Goal: Task Accomplishment & Management: Use online tool/utility

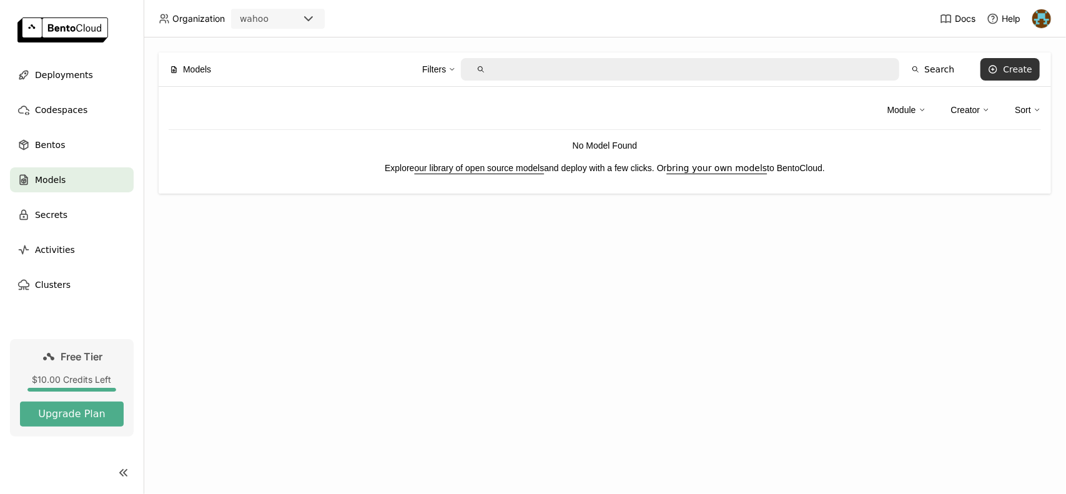
click at [1003, 69] on button "Create" at bounding box center [1009, 69] width 59 height 22
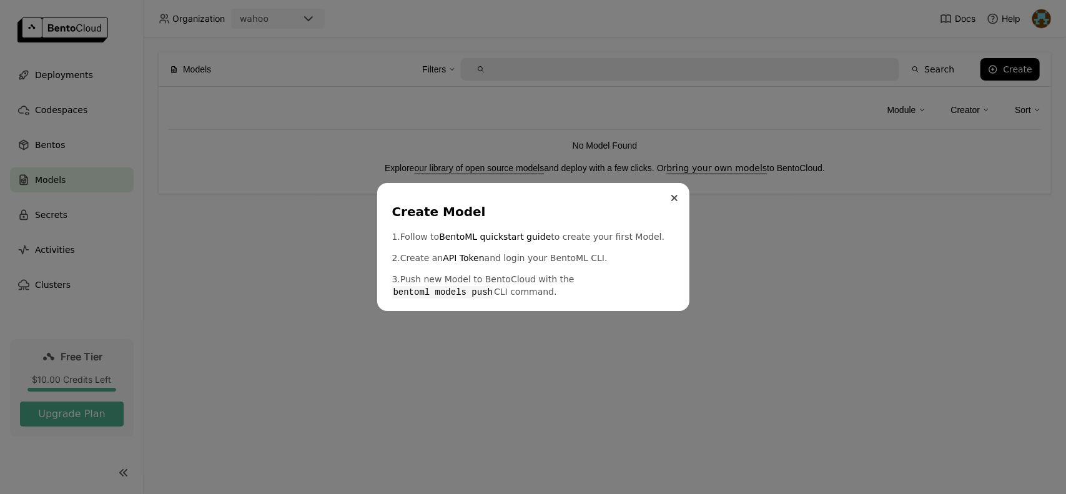
click at [668, 200] on button "Close" at bounding box center [674, 197] width 15 height 15
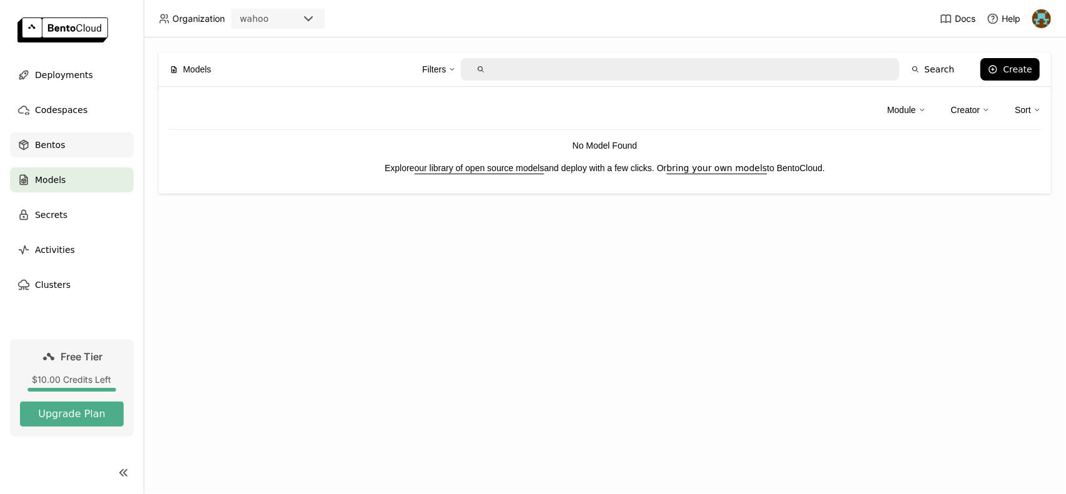
click at [82, 150] on div "Bentos" at bounding box center [72, 144] width 124 height 25
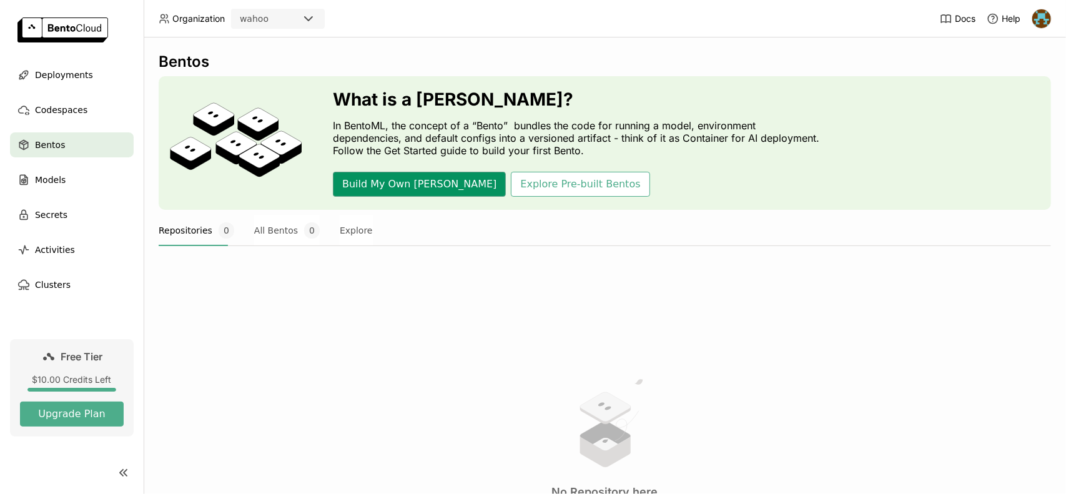
click at [369, 183] on button "Build My Own [PERSON_NAME]" at bounding box center [419, 184] width 173 height 25
click at [91, 74] on div "Deployments" at bounding box center [72, 74] width 124 height 25
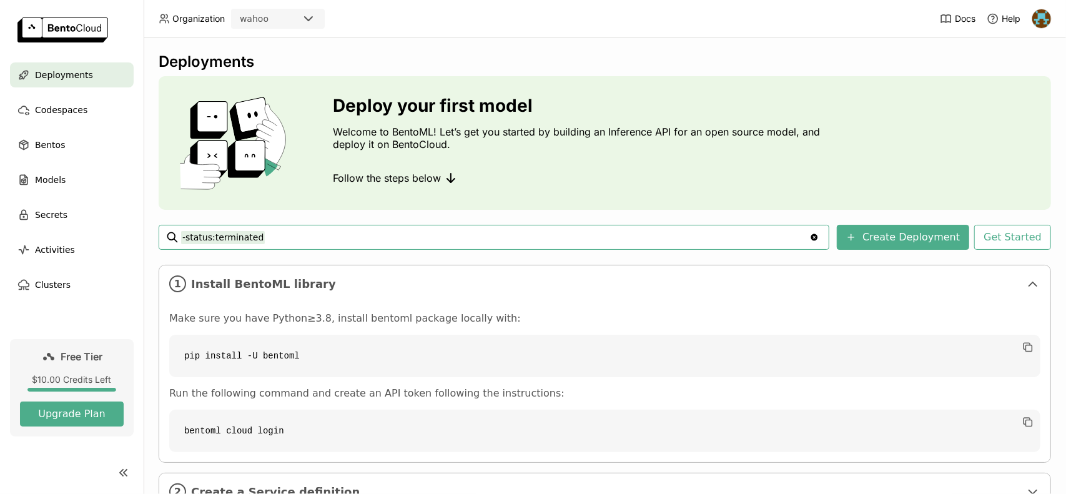
scroll to position [97, 0]
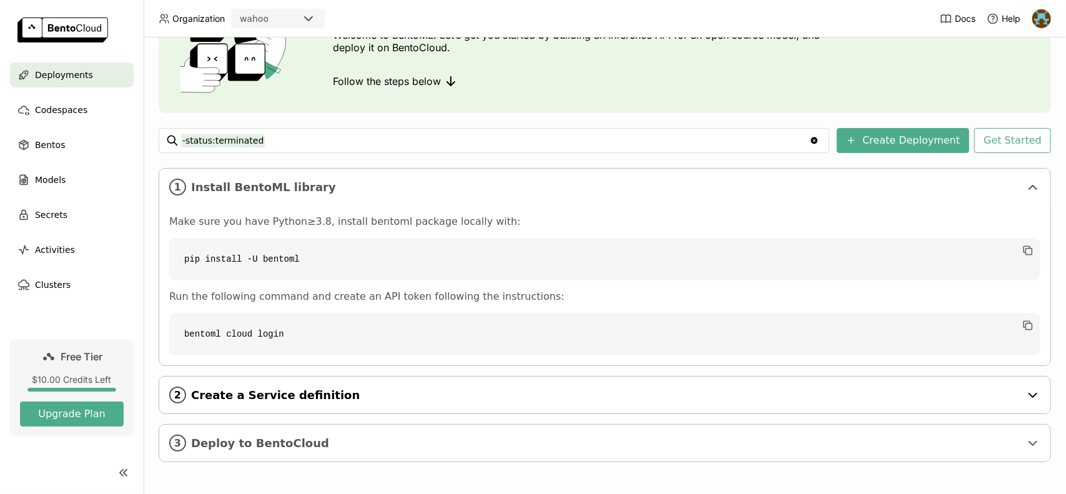
click at [292, 408] on div "2 Create a Service definition" at bounding box center [604, 394] width 891 height 37
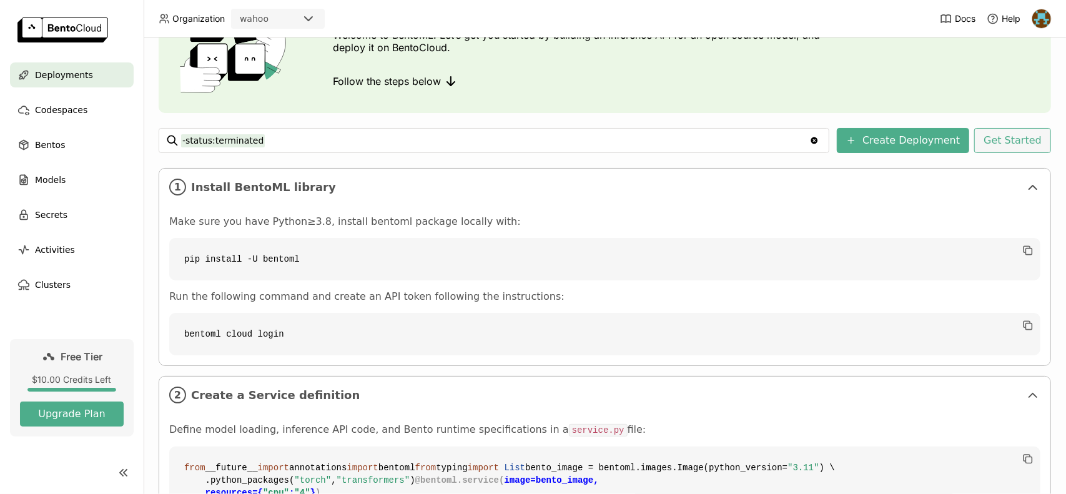
click at [993, 147] on button "Get Started" at bounding box center [1012, 140] width 77 height 25
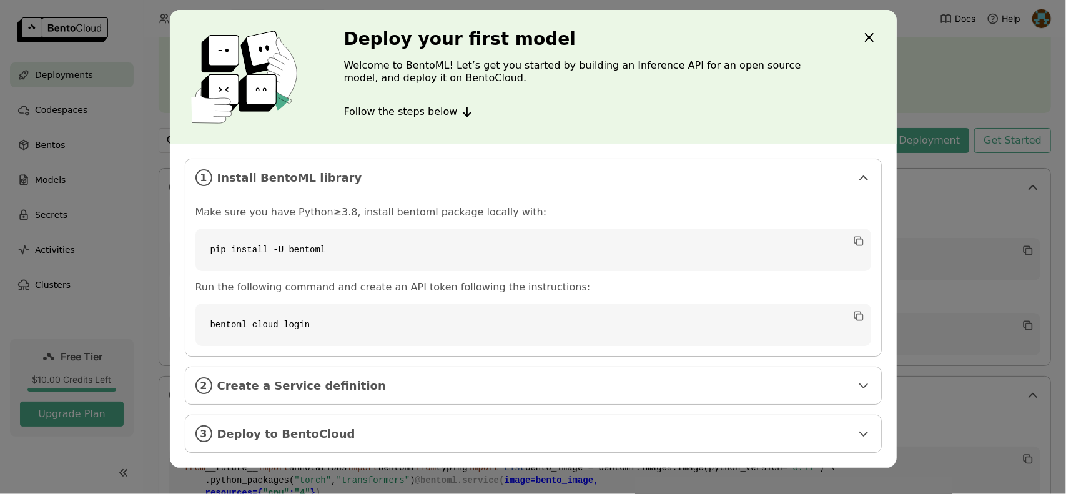
click at [908, 150] on div "Deploy your first model Welcome to BentoML! Let’s get you started by building a…" at bounding box center [533, 247] width 1066 height 494
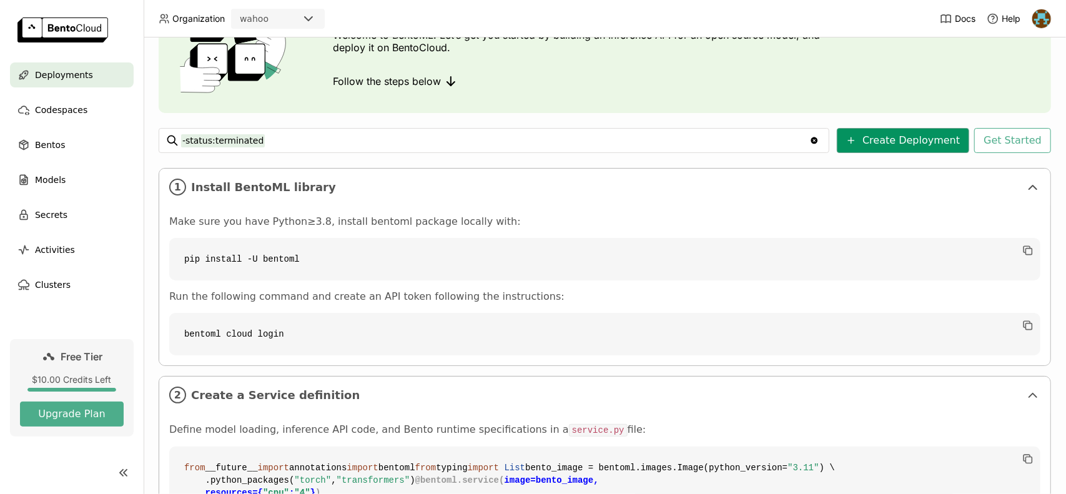
click at [908, 146] on button "Create Deployment" at bounding box center [903, 140] width 132 height 25
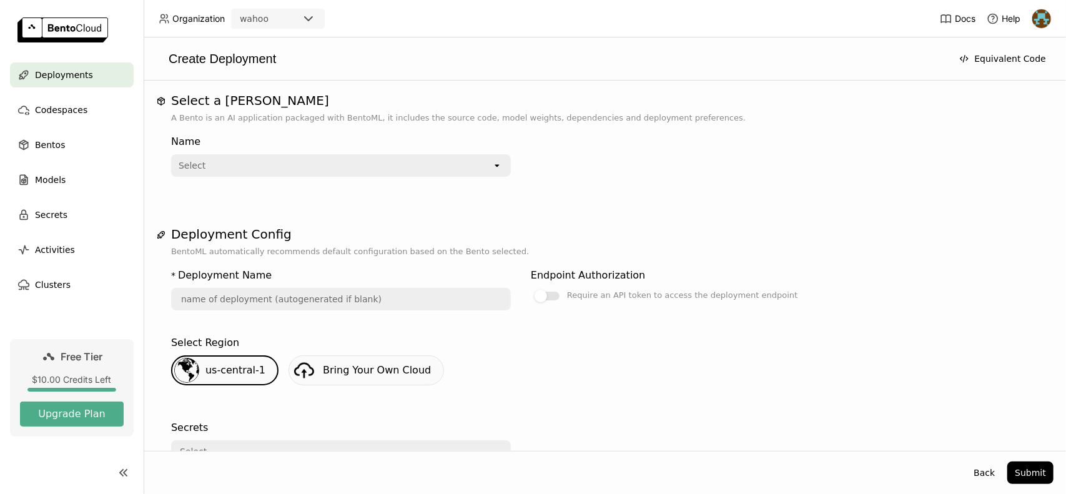
click at [437, 157] on div "Select" at bounding box center [332, 165] width 320 height 20
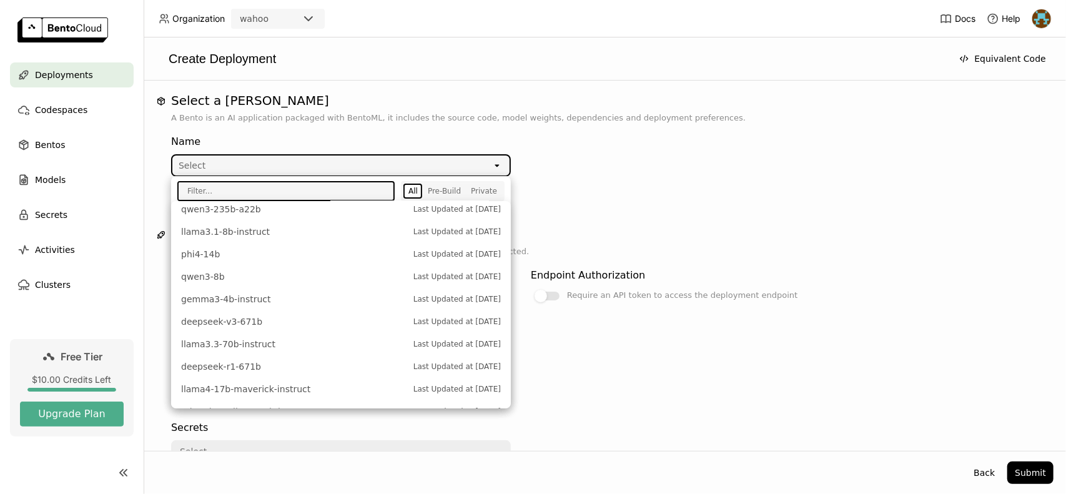
scroll to position [444, 0]
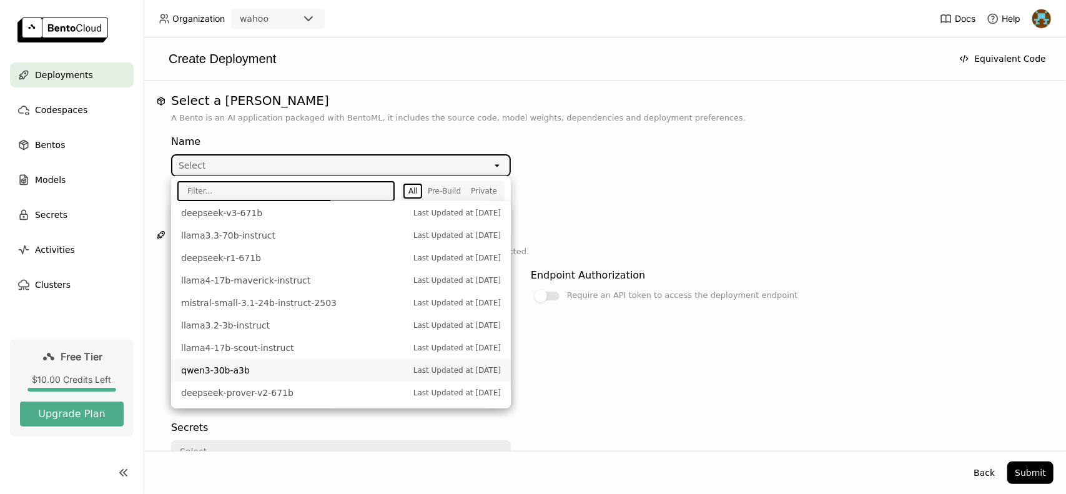
click at [669, 206] on div "Select a Bento A Bento is an AI application packaged with BentoML, it includes …" at bounding box center [604, 341] width 897 height 497
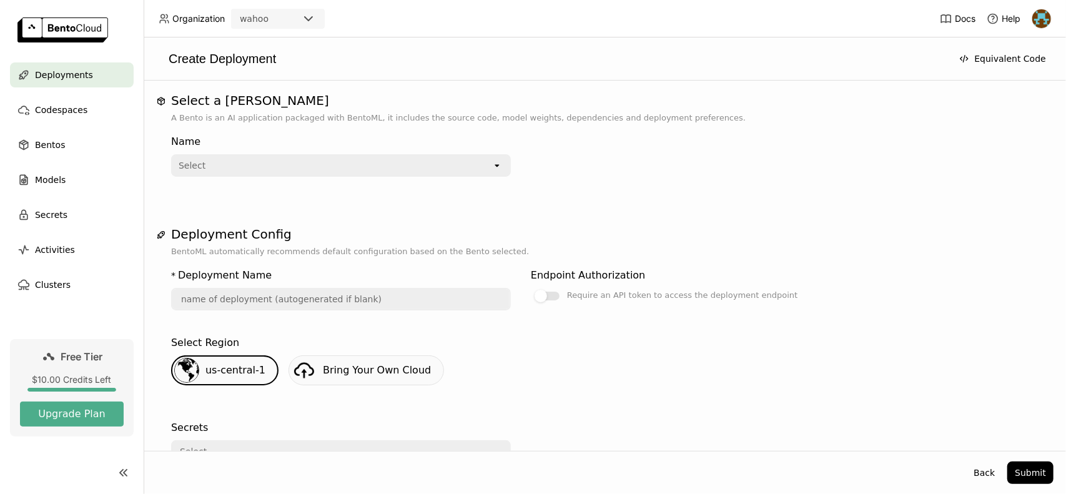
click at [305, 303] on input "text" at bounding box center [340, 299] width 337 height 20
click at [453, 333] on div "Select Region us-central-1 Bring Your Own Cloud" at bounding box center [604, 367] width 867 height 75
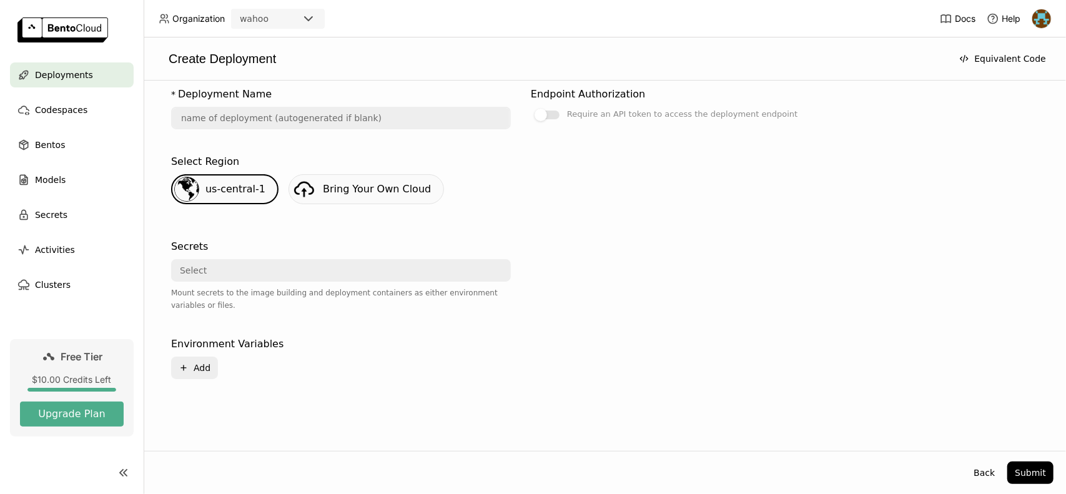
click at [257, 275] on div "Select" at bounding box center [337, 270] width 330 height 20
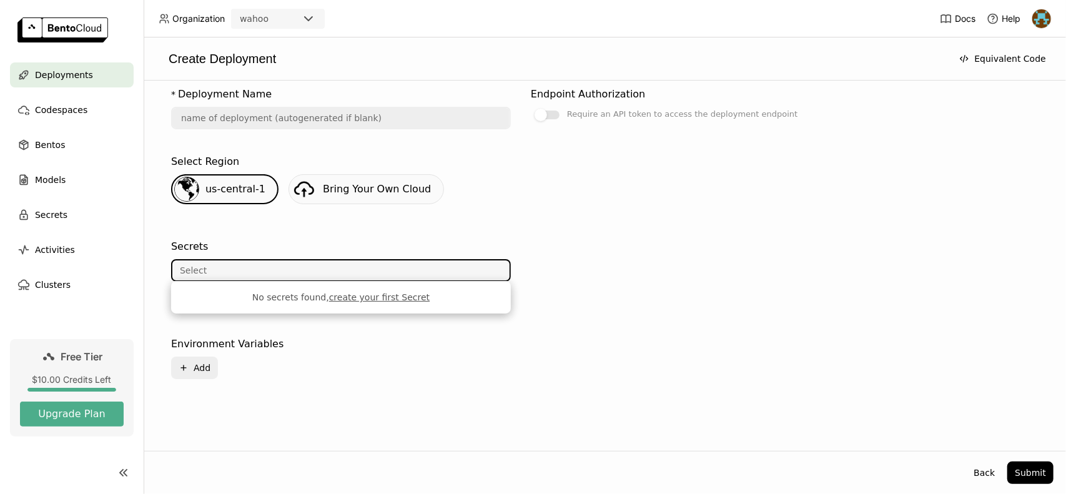
click at [390, 353] on div "Environment Variables Plus Add" at bounding box center [343, 357] width 345 height 42
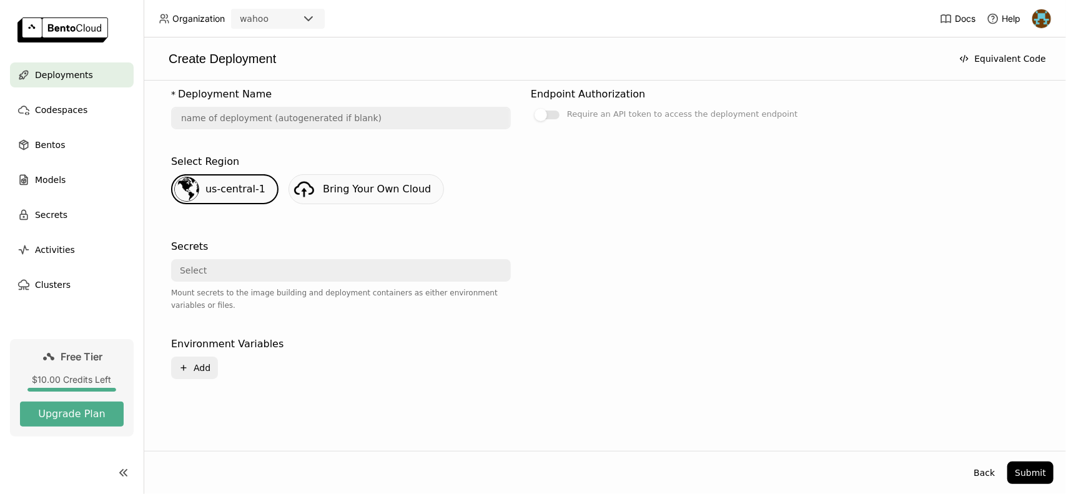
scroll to position [0, 0]
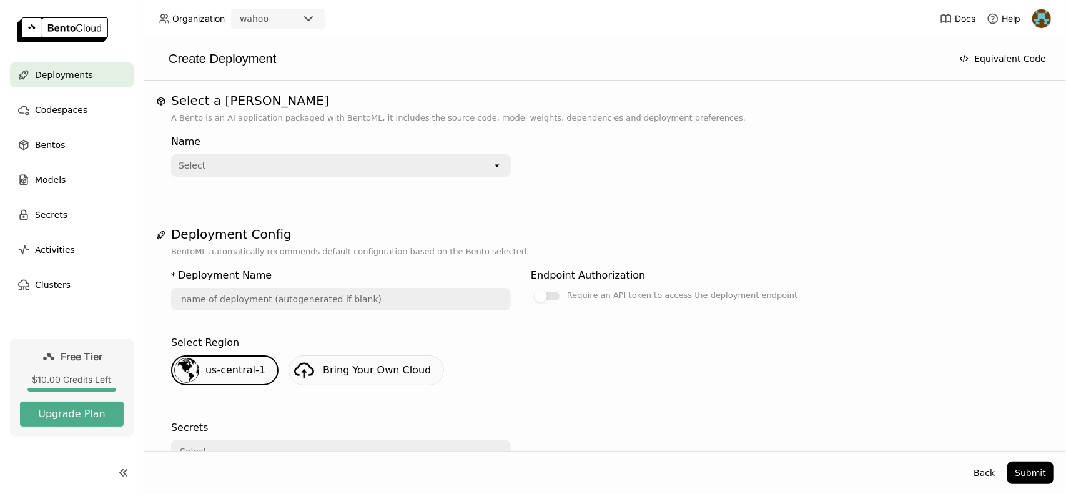
click at [266, 157] on div "Select" at bounding box center [332, 165] width 320 height 20
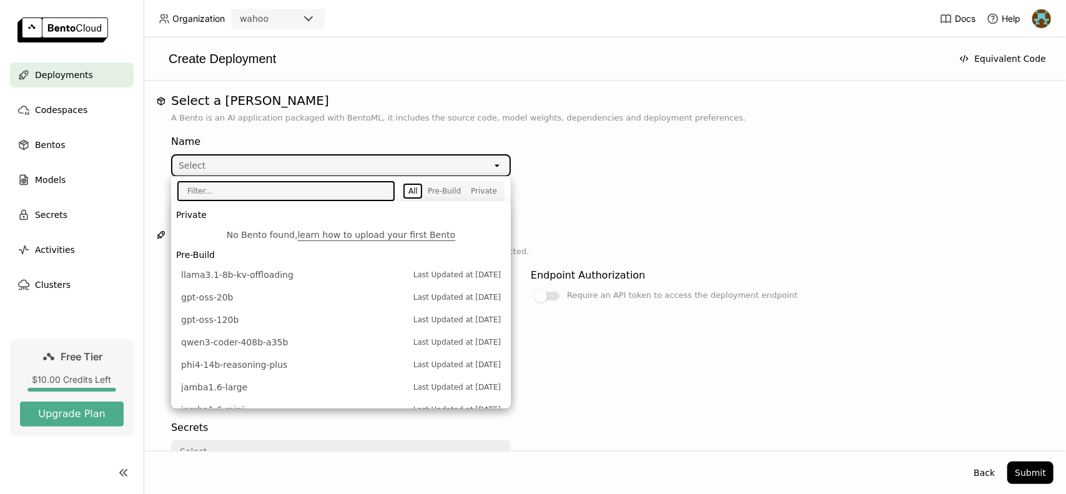
click at [358, 119] on p "A Bento is an AI application packaged with BentoML, it includes the source code…" at bounding box center [604, 118] width 867 height 12
